Goal: Information Seeking & Learning: Check status

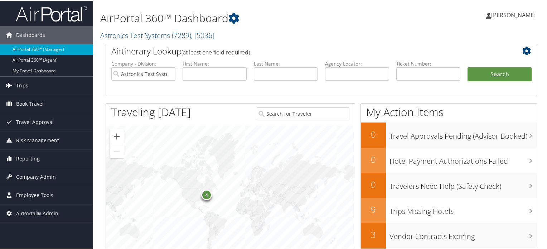
click at [36, 158] on span "Reporting" at bounding box center [28, 158] width 24 height 18
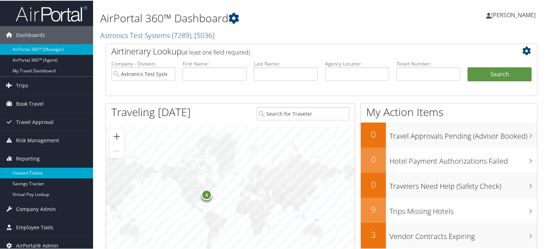
click at [31, 170] on link "Unused Tickets" at bounding box center [46, 172] width 93 height 11
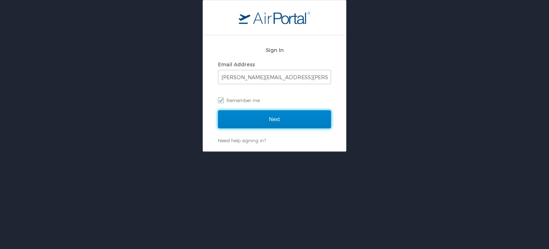
click at [268, 117] on input "Next" at bounding box center [274, 119] width 113 height 18
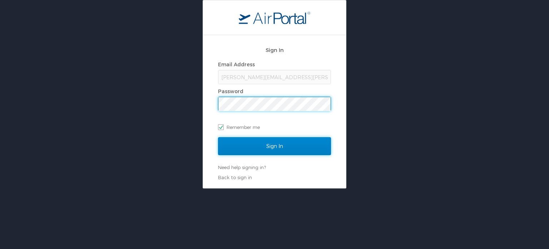
click at [285, 150] on input "Sign In" at bounding box center [274, 146] width 113 height 18
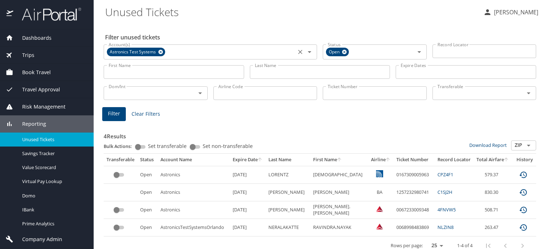
click at [159, 54] on icon at bounding box center [160, 52] width 5 height 8
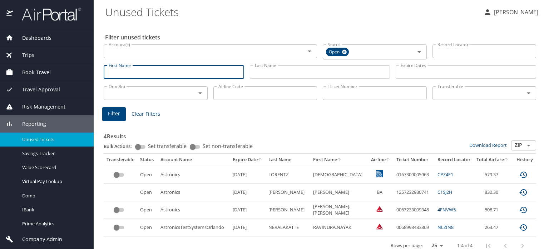
click at [122, 74] on input "First Name" at bounding box center [174, 72] width 141 height 14
type input "kenneth"
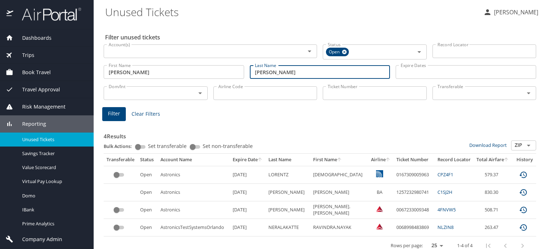
type input "judkins"
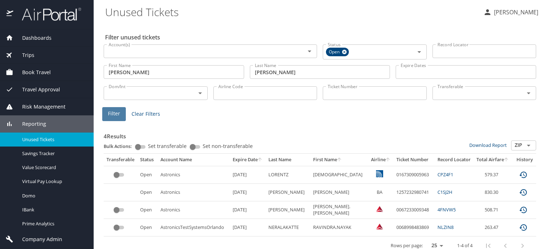
click at [118, 113] on span "Filter" at bounding box center [114, 113] width 12 height 9
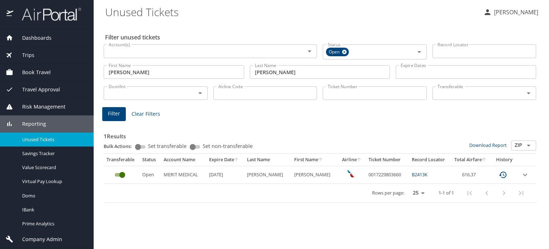
click at [412, 176] on link "B2413K" at bounding box center [420, 174] width 16 height 6
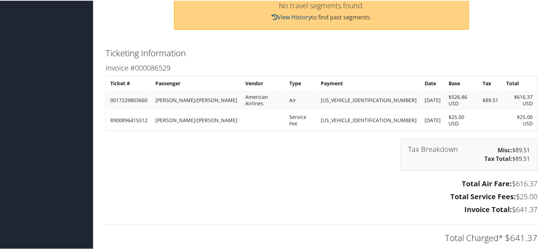
scroll to position [306, 0]
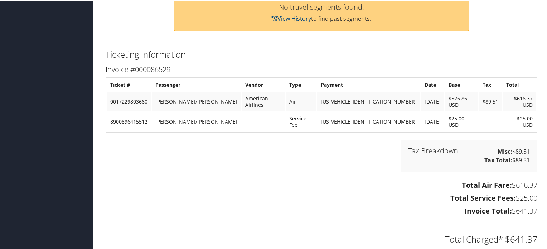
click at [129, 98] on td "0017229803660" at bounding box center [129, 100] width 44 height 19
copy td "0017229803660"
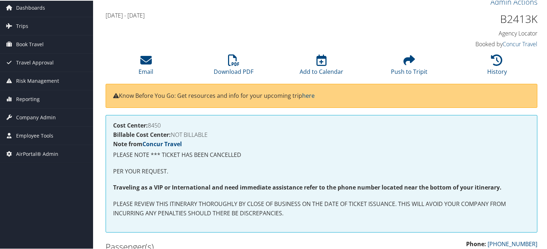
scroll to position [0, 0]
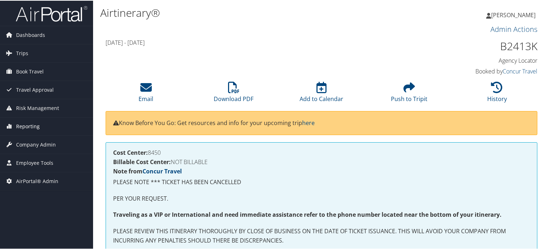
click at [25, 125] on span "Reporting" at bounding box center [28, 126] width 24 height 18
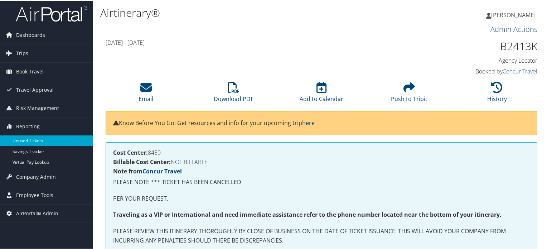
click at [24, 139] on link "Unused Tickets" at bounding box center [46, 139] width 93 height 11
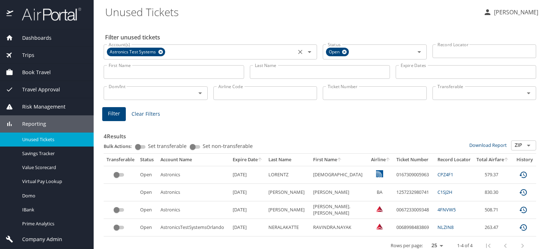
click at [158, 50] on icon at bounding box center [160, 52] width 5 height 8
click at [353, 96] on input "Ticket Number" at bounding box center [375, 93] width 104 height 14
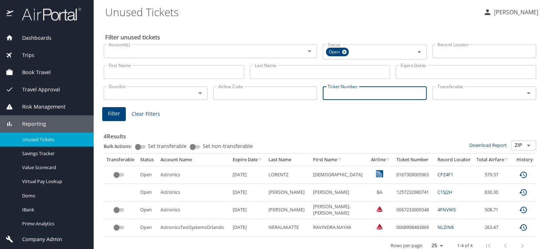
paste input "0167229327206"
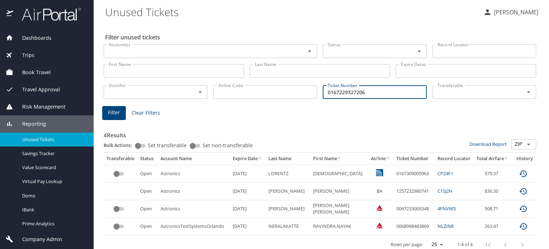
type input "0167229327206"
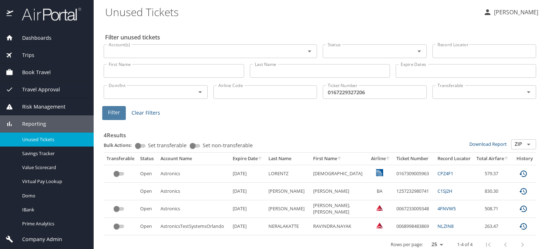
click at [102, 113] on button "Filter" at bounding box center [114, 113] width 24 height 14
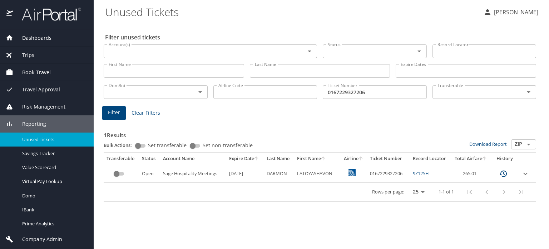
click at [98, 3] on main "Unused Tickets [PERSON_NAME] Filter unused tickets Account(s) Account(s) Status…" at bounding box center [322, 124] width 456 height 249
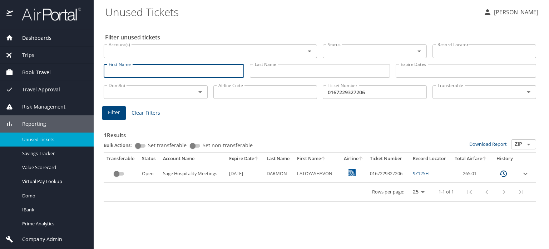
click at [117, 70] on input "First Name" at bounding box center [174, 71] width 141 height 14
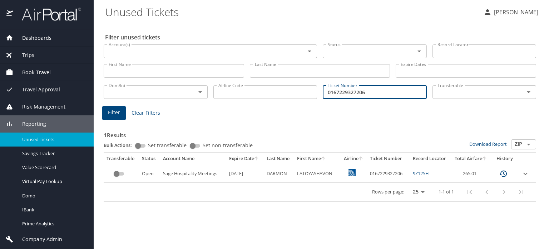
click at [374, 88] on input "0167229327206" at bounding box center [375, 92] width 104 height 14
click at [373, 89] on input "0167229327206" at bounding box center [375, 92] width 104 height 14
click at [31, 54] on span "Trips" at bounding box center [23, 55] width 21 height 8
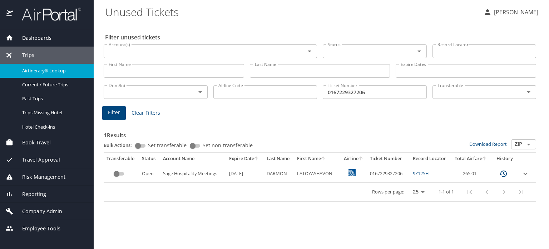
click at [29, 71] on span "Airtinerary® Lookup" at bounding box center [53, 70] width 63 height 7
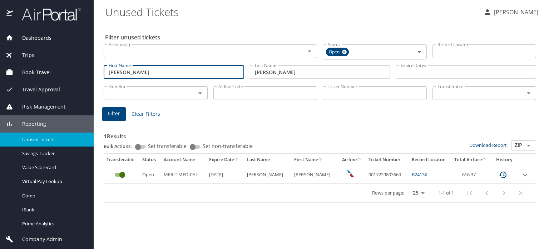
drag, startPoint x: 136, startPoint y: 70, endPoint x: 83, endPoint y: 70, distance: 53.3
click at [83, 70] on div "Dashboards AirPortal 360™ Manager AirPortal 360™ Agent My Travel Dashboard Trip…" at bounding box center [274, 124] width 549 height 249
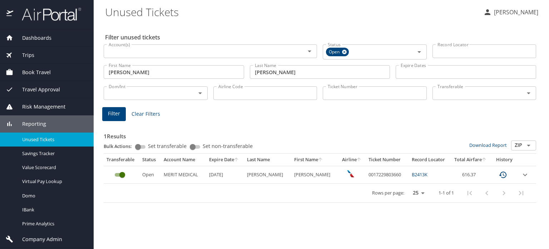
click at [29, 52] on span "Trips" at bounding box center [23, 55] width 21 height 8
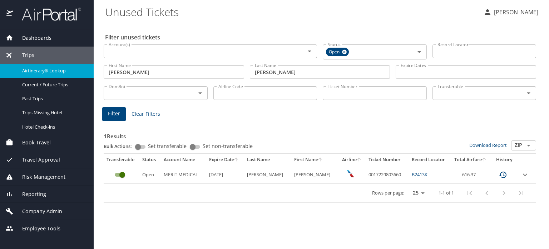
click at [33, 70] on span "Airtinerary® Lookup" at bounding box center [53, 70] width 63 height 7
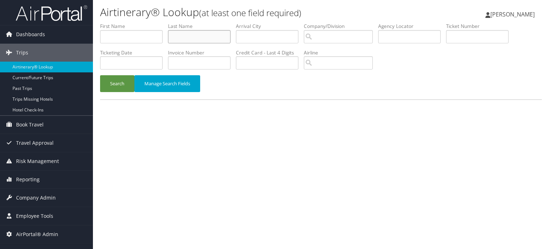
click at [181, 40] on input "text" at bounding box center [199, 36] width 63 height 13
type input "[PERSON_NAME]"
click at [130, 33] on input "text" at bounding box center [131, 36] width 63 height 13
click at [119, 89] on button "Search" at bounding box center [117, 83] width 34 height 17
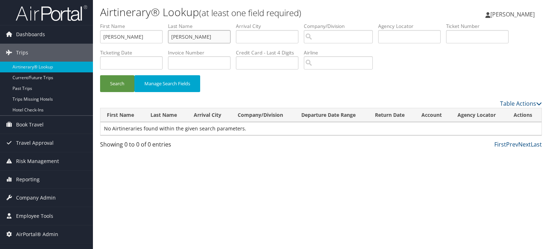
click at [187, 36] on input "[PERSON_NAME]" at bounding box center [199, 36] width 63 height 13
click at [122, 37] on input "[PERSON_NAME]" at bounding box center [131, 36] width 63 height 13
drag, startPoint x: 140, startPoint y: 40, endPoint x: 63, endPoint y: 37, distance: 77.3
click at [63, 37] on div "Dashboards AirPortal 360™ (Manager) AirPortal 360™ (Agent) My Travel Dashboard …" at bounding box center [274, 124] width 549 height 249
type input "[PERSON_NAME]"
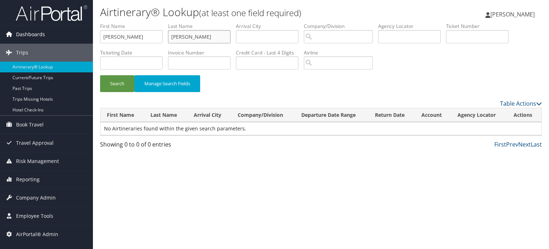
type input "[PERSON_NAME]"
click at [100, 75] on button "Search" at bounding box center [117, 83] width 34 height 17
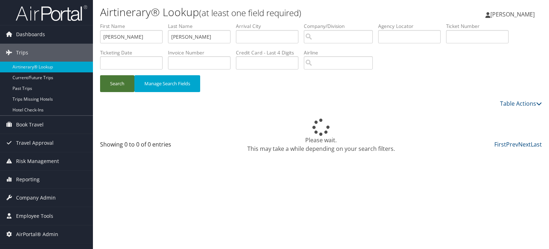
click at [111, 83] on button "Search" at bounding box center [117, 83] width 34 height 17
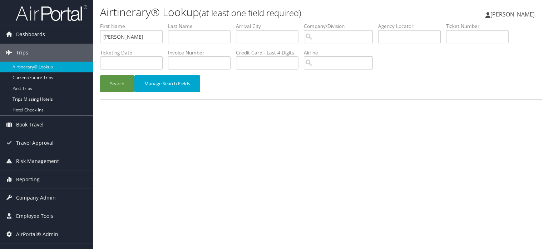
type input "[PERSON_NAME]"
click at [124, 87] on button "Search" at bounding box center [117, 83] width 34 height 17
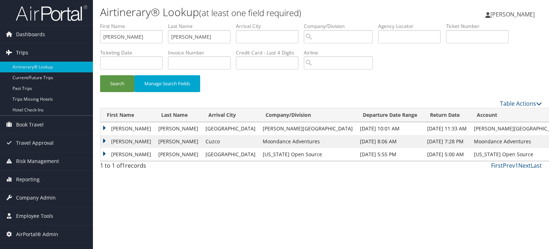
click at [32, 49] on link "Trips" at bounding box center [46, 53] width 93 height 18
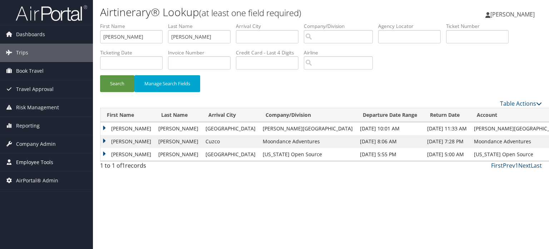
click at [36, 165] on span "Employee Tools" at bounding box center [34, 162] width 37 height 18
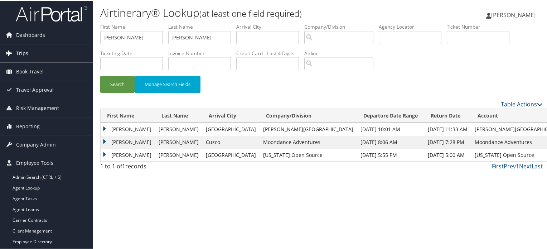
click at [19, 50] on span "Trips" at bounding box center [22, 53] width 12 height 18
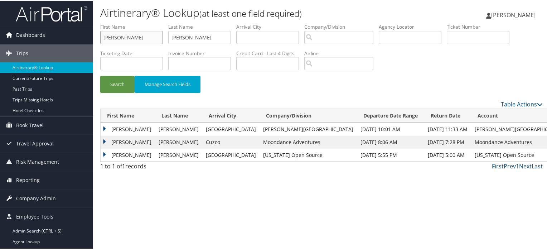
drag, startPoint x: 123, startPoint y: 35, endPoint x: 19, endPoint y: 27, distance: 104.7
click at [19, 27] on div "Dashboards AirPortal 360™ (Manager) AirPortal 360™ (Agent) My Travel Dashboard …" at bounding box center [274, 124] width 549 height 249
type input "[PERSON_NAME]"
click at [100, 75] on button "Search" at bounding box center [117, 83] width 34 height 17
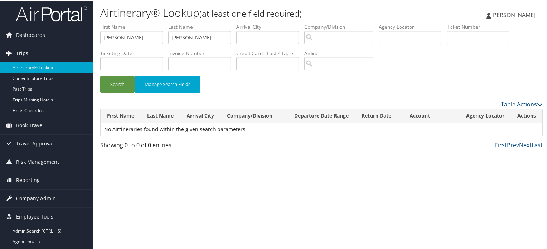
click at [21, 54] on span "Trips" at bounding box center [22, 53] width 12 height 18
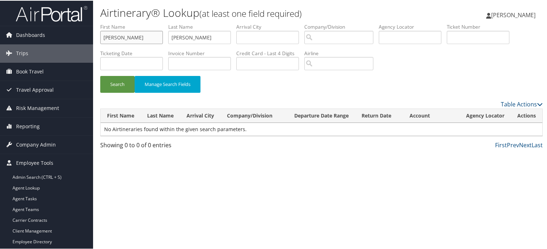
click at [121, 35] on input "[PERSON_NAME]" at bounding box center [131, 36] width 63 height 13
click at [190, 38] on input "[PERSON_NAME]" at bounding box center [199, 36] width 63 height 13
click at [116, 38] on input "[PERSON_NAME]" at bounding box center [131, 36] width 63 height 13
